Goal: Download file/media

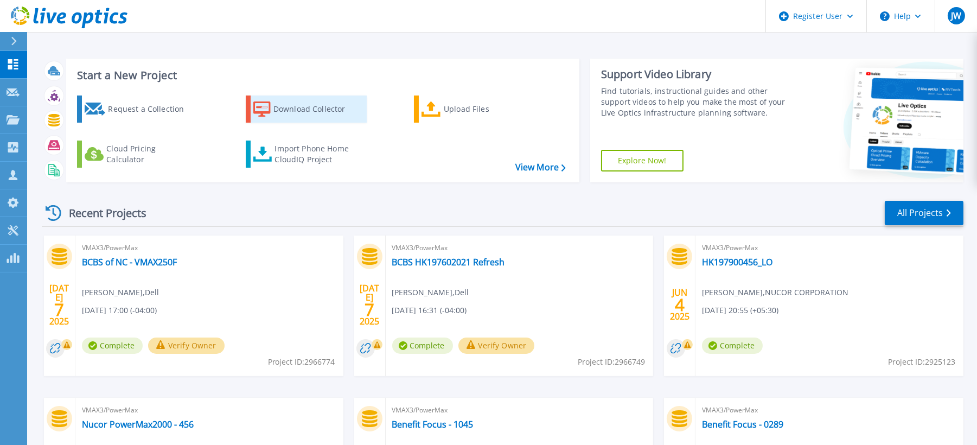
click at [310, 107] on div "Download Collector" at bounding box center [317, 109] width 87 height 22
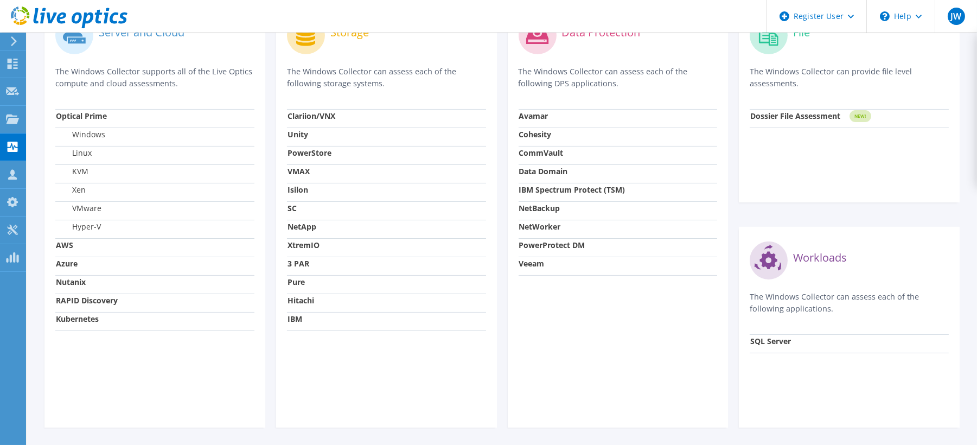
scroll to position [301, 0]
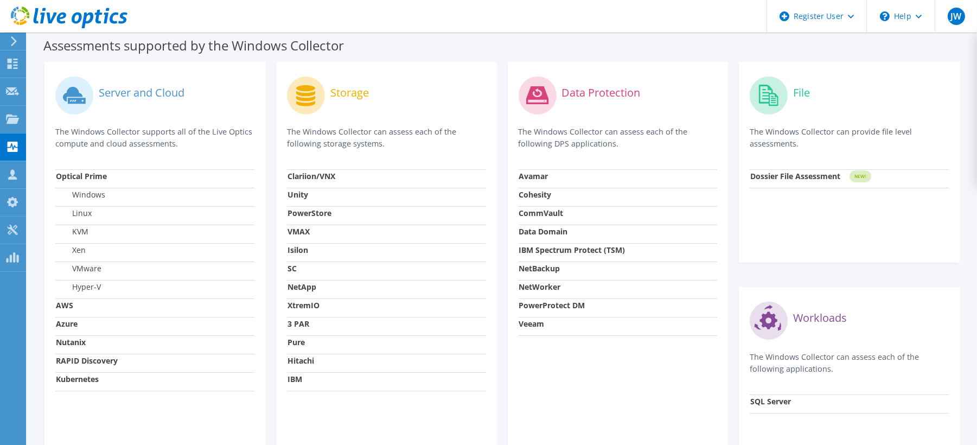
click at [764, 106] on circle at bounding box center [769, 96] width 38 height 38
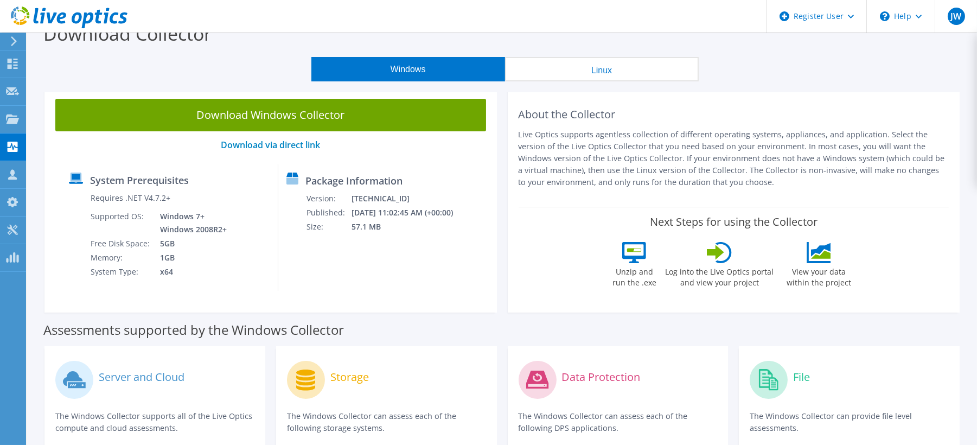
scroll to position [0, 0]
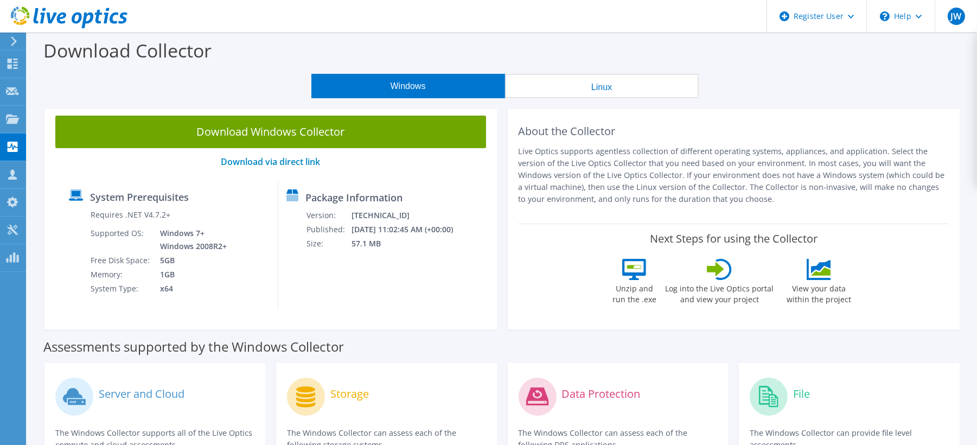
click at [310, 126] on link "Download Windows Collector" at bounding box center [270, 132] width 431 height 33
